Goal: Task Accomplishment & Management: Complete application form

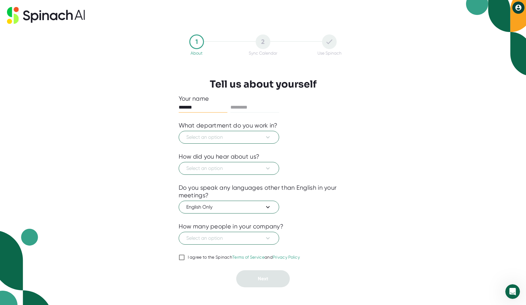
type input "*******"
type input "******"
click at [262, 138] on span "Select an option" at bounding box center [228, 136] width 85 height 7
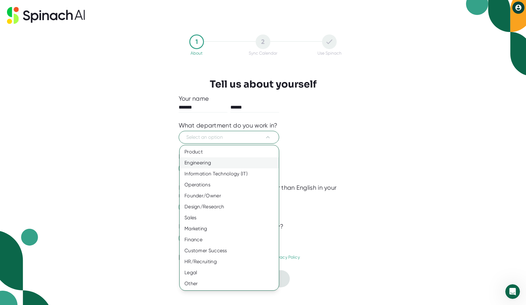
click at [209, 166] on div "Engineering" at bounding box center [229, 162] width 99 height 11
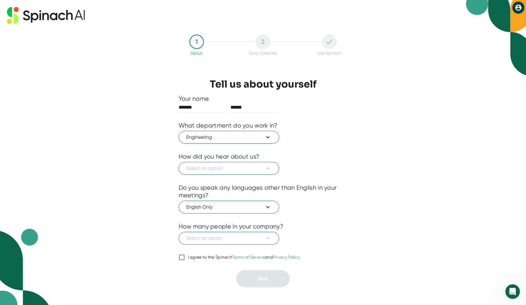
click at [194, 263] on div at bounding box center [263, 265] width 169 height 9
click at [194, 258] on div "I agree to the Spinach Terms of Service and Privacy Policy" at bounding box center [244, 256] width 112 height 5
click at [185, 258] on input "I agree to the Spinach Terms of Service and Privacy Policy" at bounding box center [182, 256] width 6 height 7
checkbox input "true"
click at [244, 172] on button "Select an option" at bounding box center [229, 168] width 100 height 13
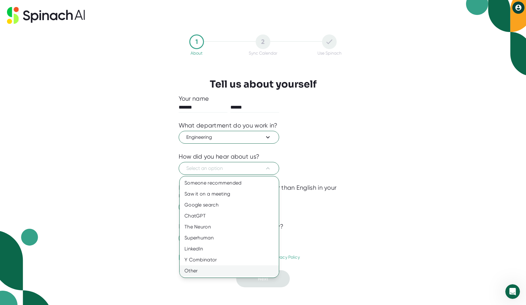
click at [231, 272] on div "Other" at bounding box center [229, 270] width 99 height 11
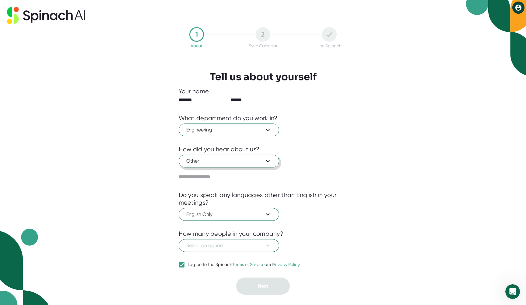
click at [228, 163] on span "Other" at bounding box center [228, 160] width 85 height 7
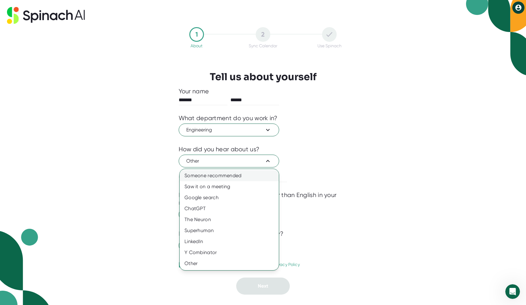
click at [229, 176] on div "Someone recommended" at bounding box center [229, 175] width 99 height 11
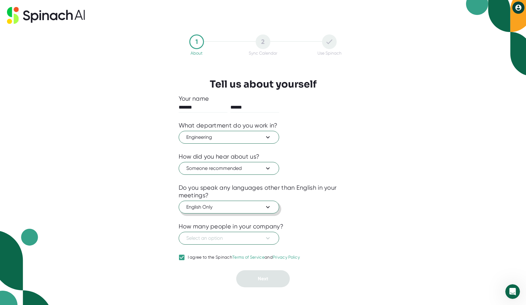
click at [239, 206] on span "English Only" at bounding box center [228, 206] width 85 height 7
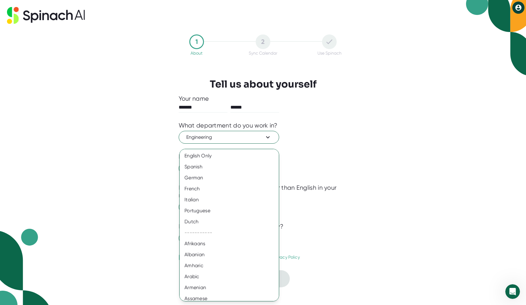
click at [348, 180] on div at bounding box center [263, 152] width 526 height 305
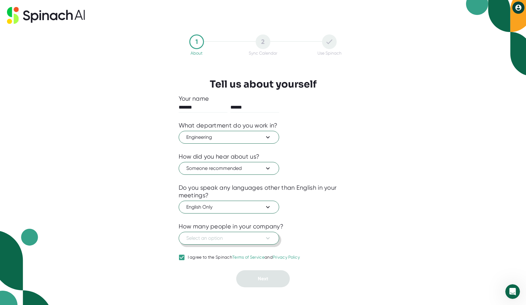
click at [268, 235] on icon at bounding box center [267, 237] width 7 height 7
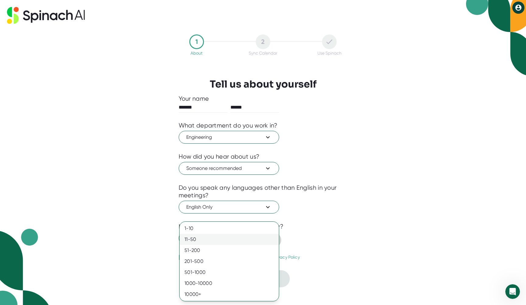
click at [266, 244] on div "11-50" at bounding box center [229, 239] width 99 height 11
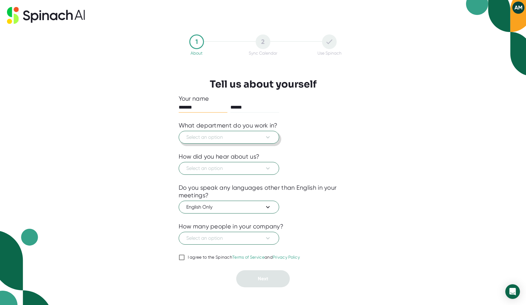
click at [255, 138] on span "Select an option" at bounding box center [228, 136] width 85 height 7
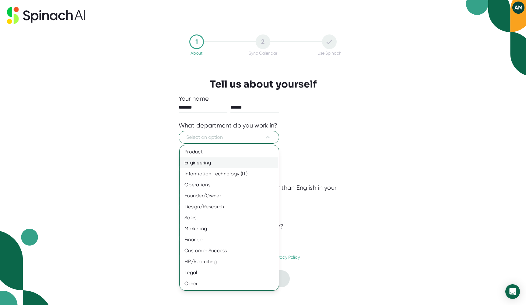
click at [220, 158] on div "Engineering" at bounding box center [229, 162] width 99 height 11
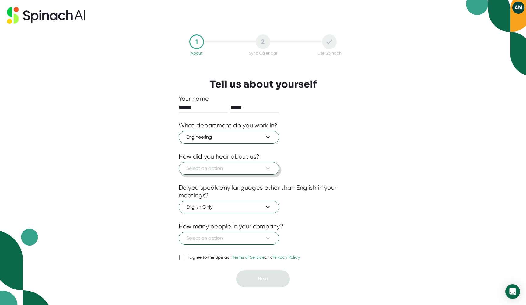
click at [213, 163] on button "Select an option" at bounding box center [229, 168] width 100 height 13
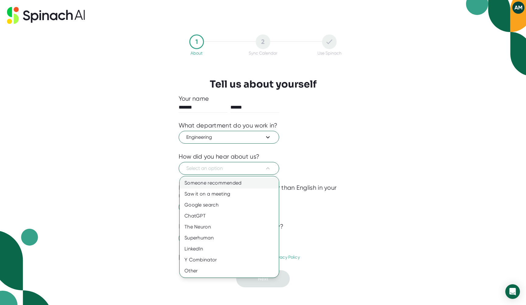
click at [209, 184] on div "Someone recommended" at bounding box center [229, 182] width 99 height 11
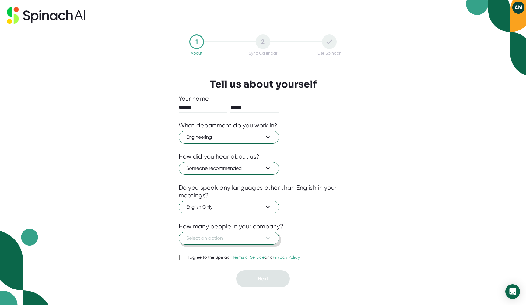
click at [209, 237] on span "Select an option" at bounding box center [228, 237] width 85 height 7
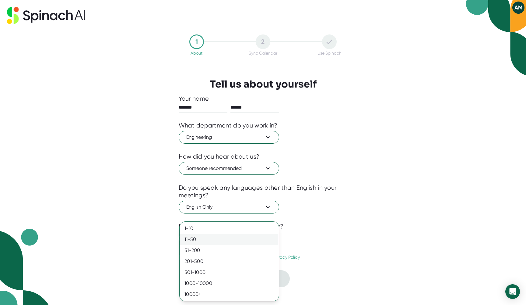
click at [208, 236] on div "11-50" at bounding box center [229, 239] width 99 height 11
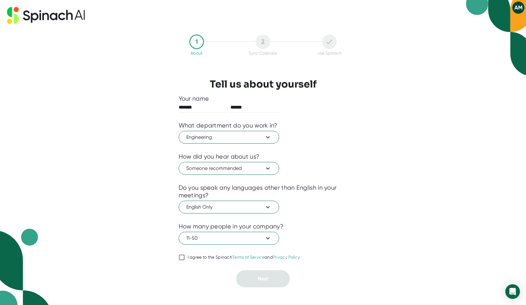
click at [205, 255] on div "I agree to the Spinach Terms of Service and Privacy Policy" at bounding box center [244, 256] width 112 height 5
click at [185, 255] on input "I agree to the Spinach Terms of Service and Privacy Policy" at bounding box center [182, 256] width 6 height 7
checkbox input "true"
click at [239, 269] on div at bounding box center [263, 265] width 169 height 9
click at [240, 270] on div "Your name ******* ****** What department do you work in? Engineering How did yo…" at bounding box center [263, 191] width 169 height 192
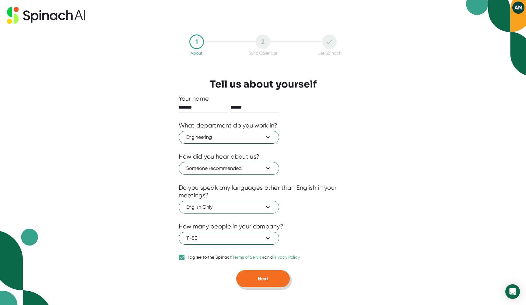
click at [276, 273] on button "Next" at bounding box center [263, 278] width 54 height 17
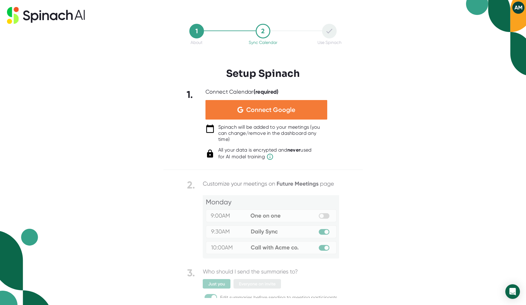
click at [231, 111] on div "Connect Google" at bounding box center [267, 109] width 122 height 19
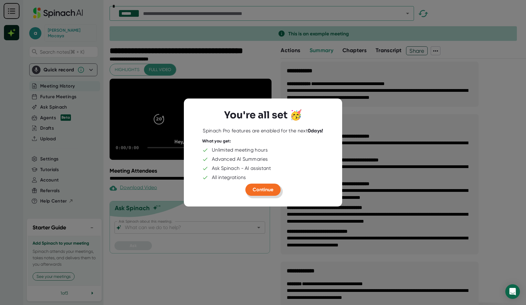
click at [268, 189] on span "Continue" at bounding box center [263, 189] width 21 height 6
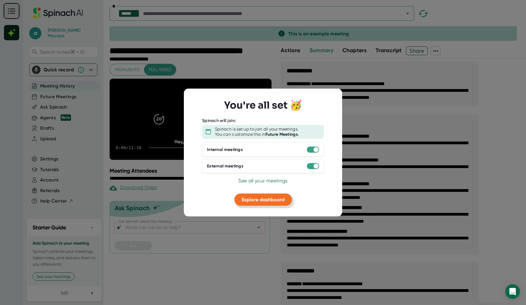
click at [256, 201] on span "Explore dashboard" at bounding box center [263, 199] width 43 height 6
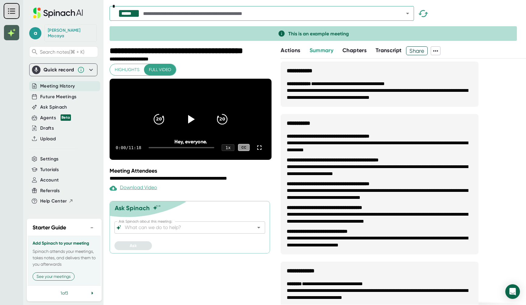
click at [12, 33] on icon at bounding box center [10, 33] width 7 height 7
click at [13, 11] on rect at bounding box center [11, 11] width 15 height 15
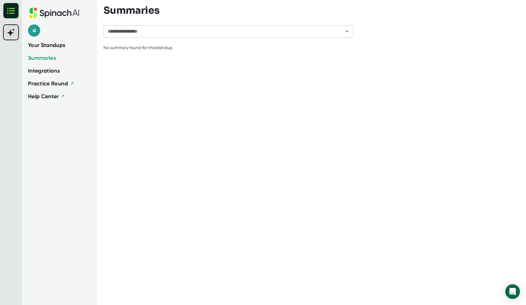
click at [53, 47] on span "Your Standups" at bounding box center [46, 45] width 37 height 8
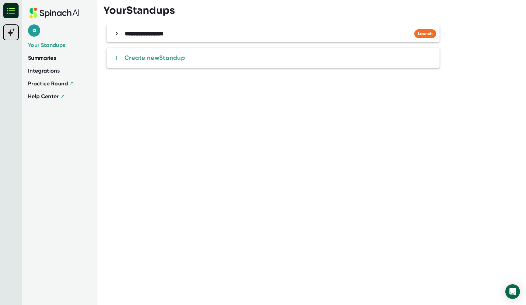
click at [148, 34] on b "**********" at bounding box center [144, 33] width 39 height 6
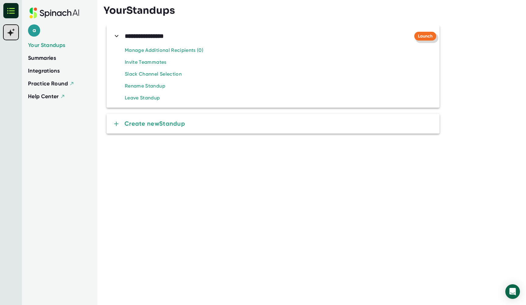
click at [417, 38] on button "Launch" at bounding box center [425, 36] width 22 height 9
click at [56, 15] on icon at bounding box center [54, 13] width 4 height 5
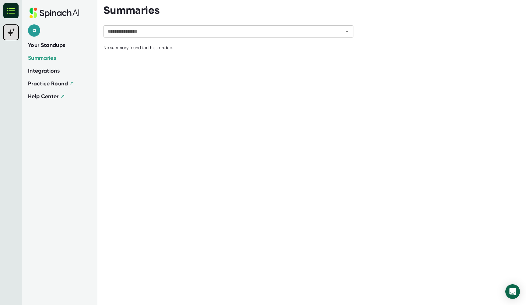
click at [17, 7] on rect at bounding box center [10, 10] width 15 height 15
click at [37, 30] on span "a" at bounding box center [34, 30] width 12 height 12
click at [47, 56] on b "Edit Profile" at bounding box center [52, 57] width 20 height 5
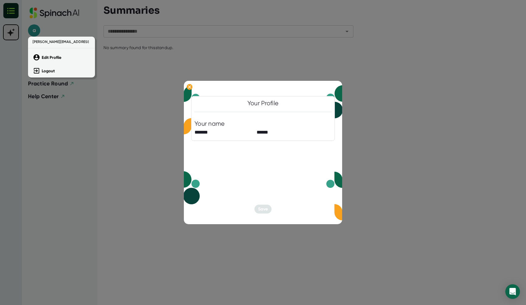
click at [161, 195] on div at bounding box center [263, 152] width 526 height 305
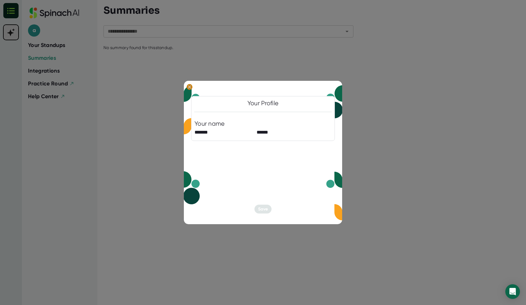
click at [192, 88] on ellipse at bounding box center [190, 87] width 6 height 6
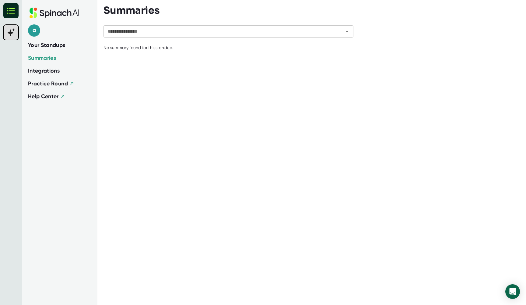
click at [44, 73] on span "Integrations" at bounding box center [44, 71] width 32 height 8
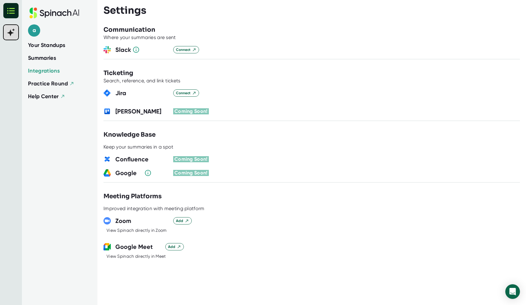
click at [47, 85] on span "Practice Round" at bounding box center [48, 83] width 40 height 7
click at [188, 51] on span "Connect" at bounding box center [186, 49] width 20 height 5
click at [37, 44] on span "Your Standups" at bounding box center [46, 45] width 37 height 8
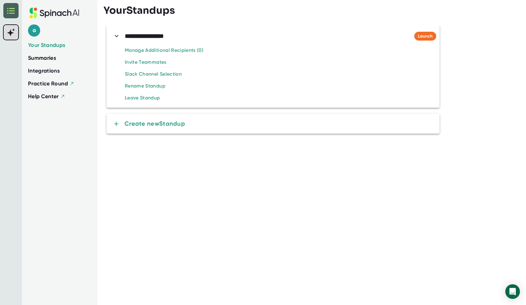
click at [8, 13] on icon "Standups" at bounding box center [10, 10] width 15 height 15
click at [9, 26] on rect at bounding box center [11, 32] width 15 height 15
